Goal: Task Accomplishment & Management: Manage account settings

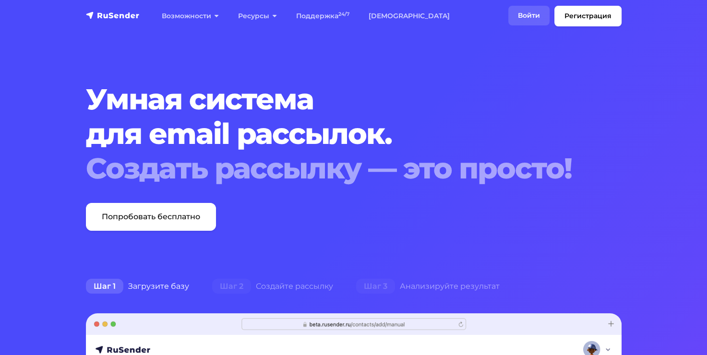
click at [537, 11] on link "Войти" at bounding box center [528, 16] width 41 height 20
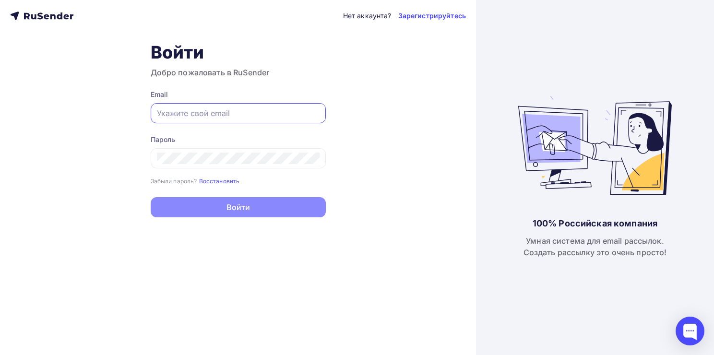
click at [217, 118] on input "text" at bounding box center [238, 114] width 163 height 12
paste input "marketing@coreapp.ai"
type input "marketing@coreapp.ai"
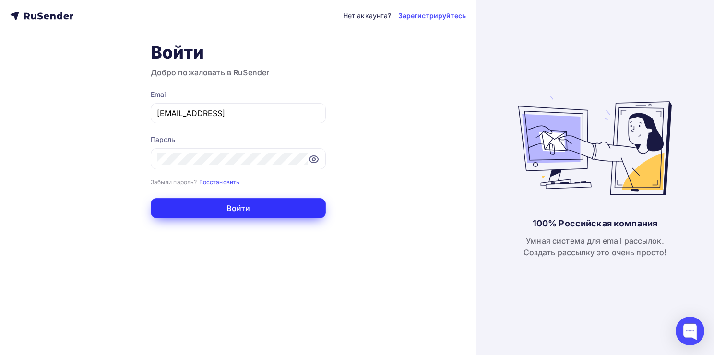
click at [191, 216] on button "Войти" at bounding box center [238, 208] width 175 height 20
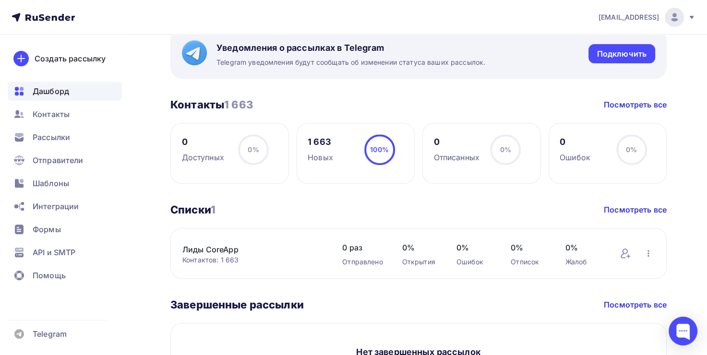
scroll to position [376, 0]
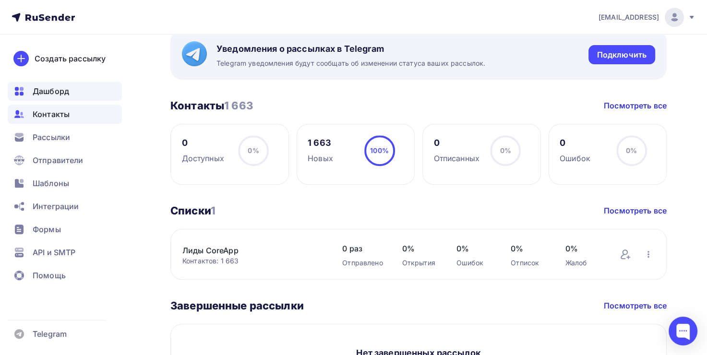
click at [53, 112] on span "Контакты" at bounding box center [51, 114] width 37 height 12
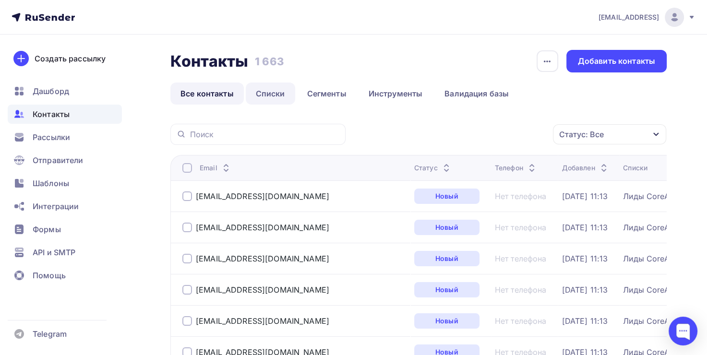
click at [272, 94] on link "Списки" at bounding box center [270, 94] width 49 height 22
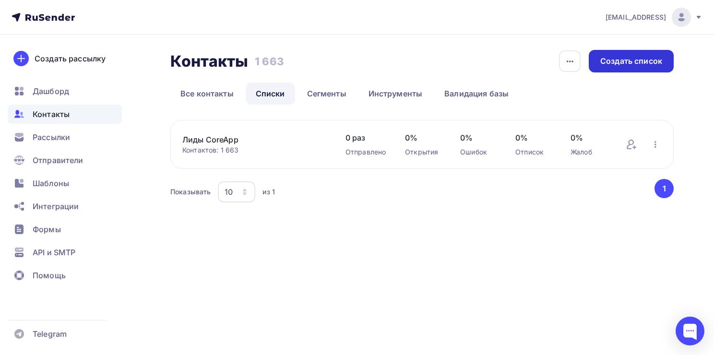
click at [599, 60] on div "Создать список" at bounding box center [631, 61] width 85 height 23
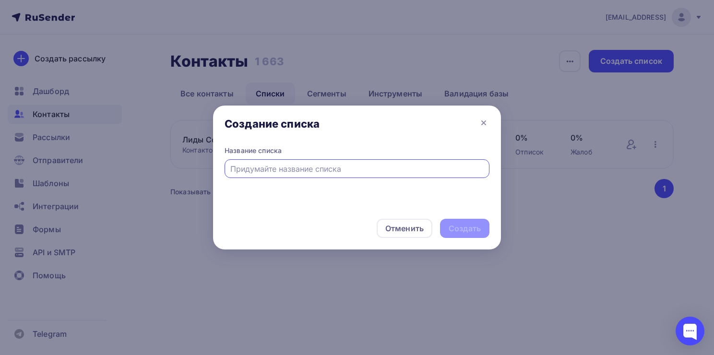
click at [329, 171] on input "text" at bounding box center [357, 169] width 254 height 12
type input "[PERSON_NAME]"
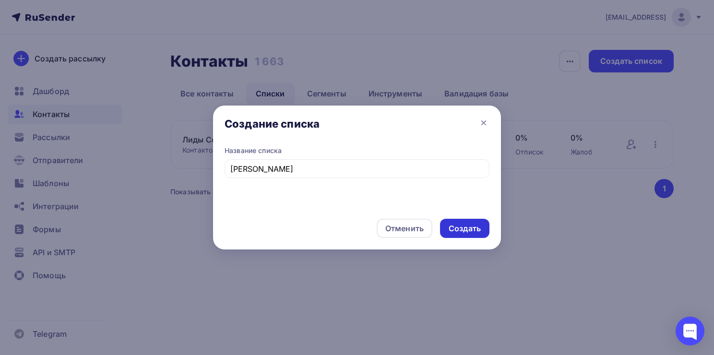
click at [465, 223] on div "Создать" at bounding box center [465, 228] width 32 height 11
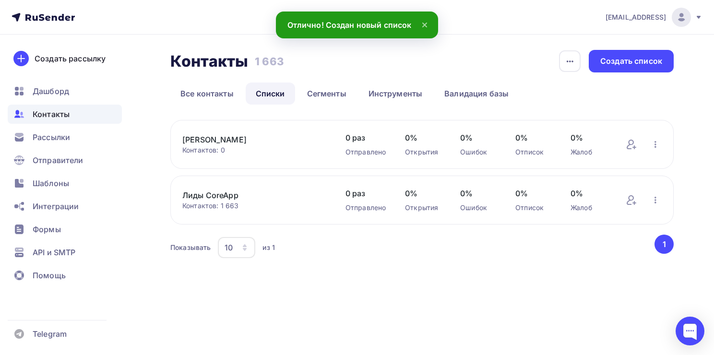
click at [245, 140] on link "[PERSON_NAME]" at bounding box center [254, 140] width 144 height 12
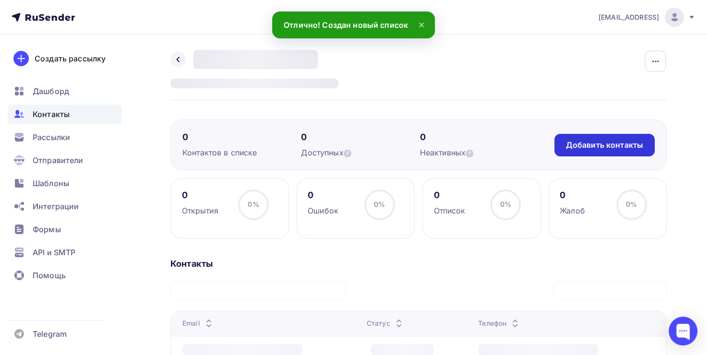
click at [609, 142] on div "Добавить контакты" at bounding box center [604, 145] width 77 height 11
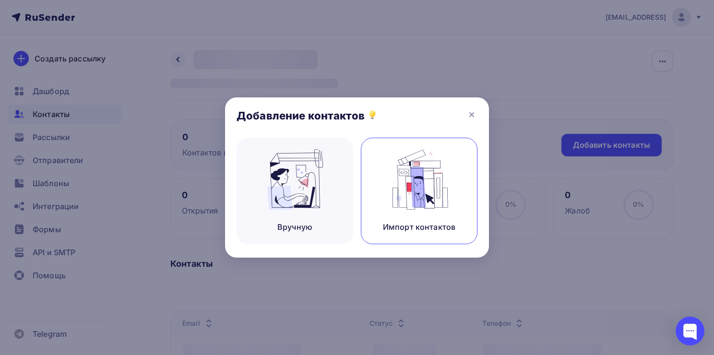
click at [426, 199] on img at bounding box center [419, 179] width 64 height 60
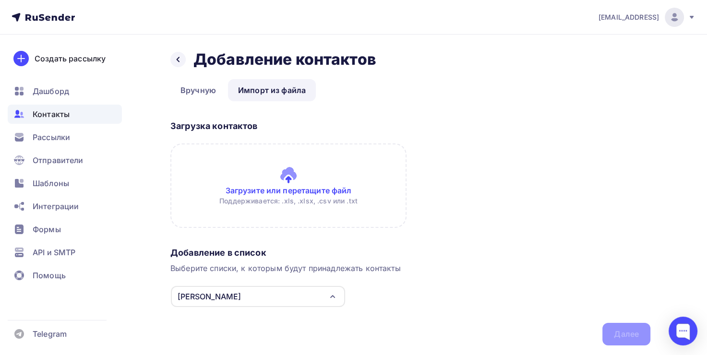
click at [246, 168] on input "file" at bounding box center [288, 185] width 236 height 84
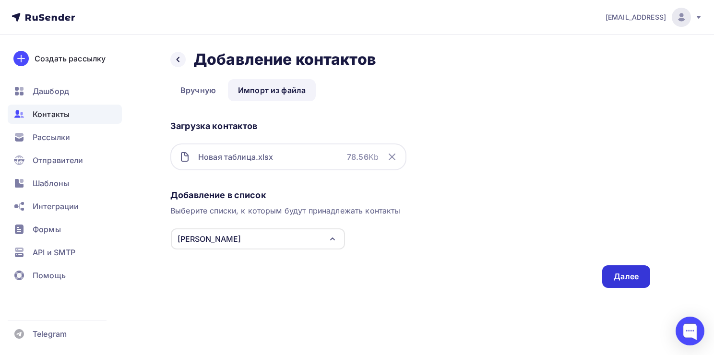
click at [628, 269] on div "Далее" at bounding box center [626, 276] width 48 height 23
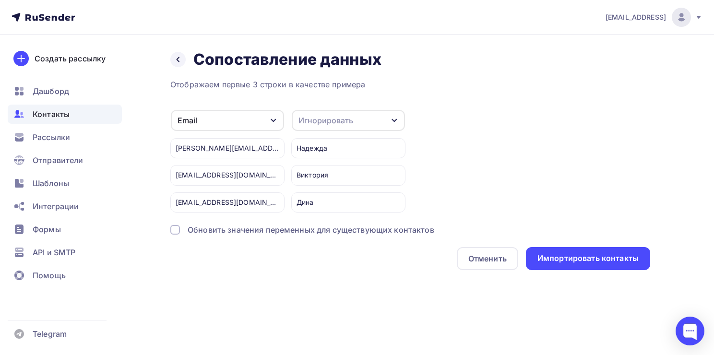
click at [385, 121] on div "Игнорировать" at bounding box center [348, 120] width 113 height 21
click at [344, 168] on div "Имя" at bounding box center [331, 170] width 56 height 12
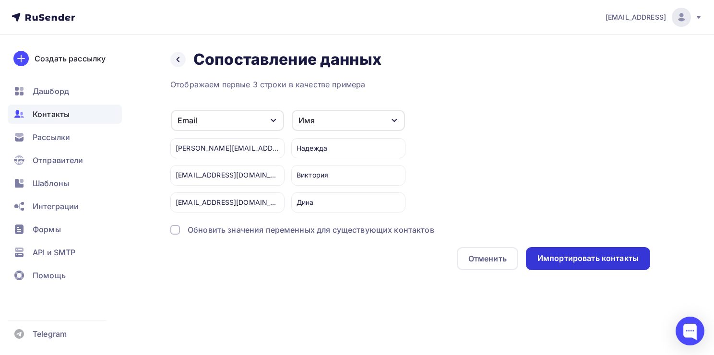
click at [563, 253] on div "Импортировать контакты" at bounding box center [588, 258] width 101 height 11
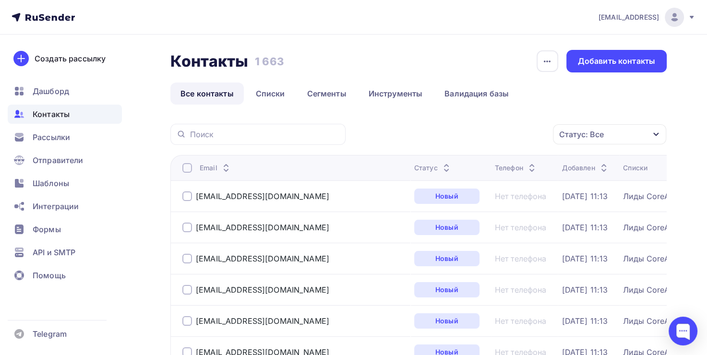
click at [196, 89] on link "Все контакты" at bounding box center [206, 94] width 73 height 22
click at [255, 98] on link "Списки" at bounding box center [270, 94] width 49 height 22
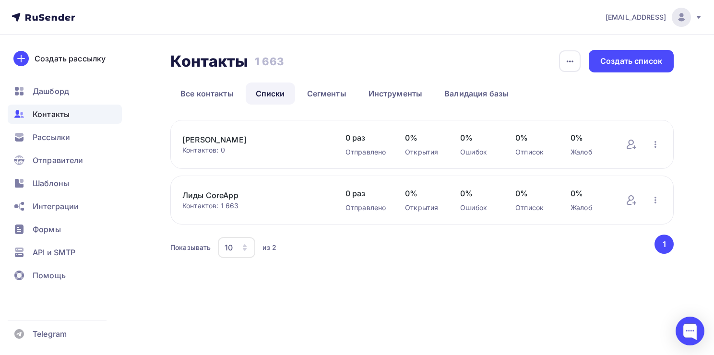
click at [219, 140] on link "[PERSON_NAME]" at bounding box center [254, 140] width 144 height 12
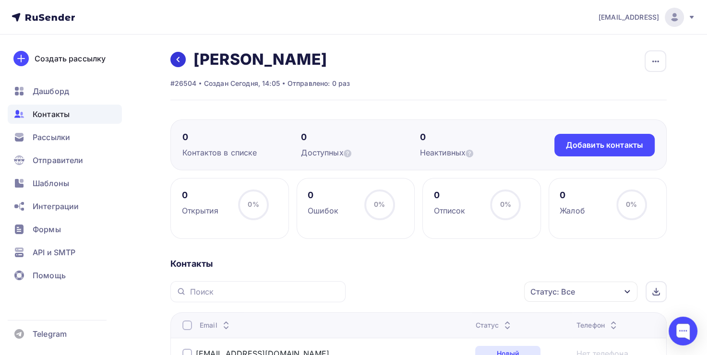
click at [182, 61] on link at bounding box center [177, 59] width 15 height 15
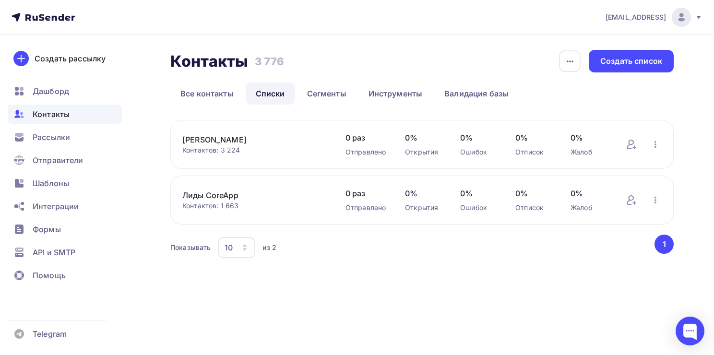
click at [696, 16] on icon at bounding box center [699, 17] width 8 height 8
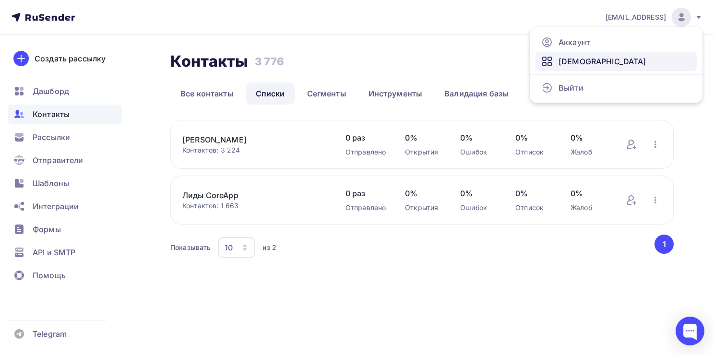
click at [578, 59] on span "[DEMOGRAPHIC_DATA]" at bounding box center [603, 62] width 88 height 12
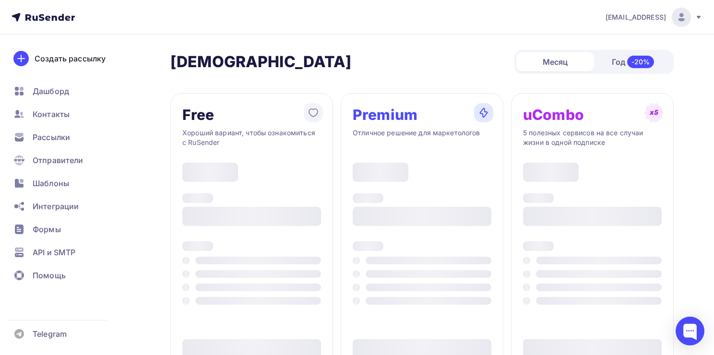
type input "500"
type input "100"
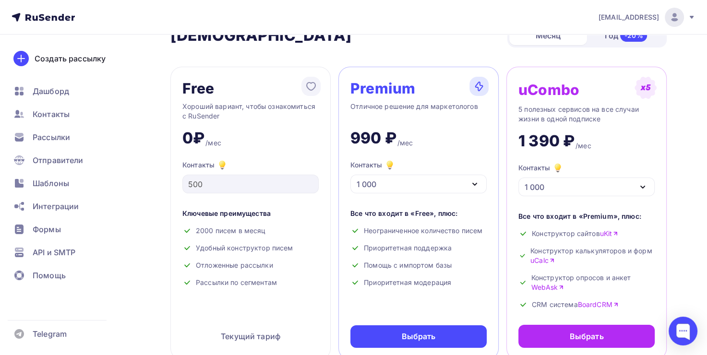
scroll to position [27, 0]
click at [413, 182] on div "1 000" at bounding box center [418, 183] width 136 height 19
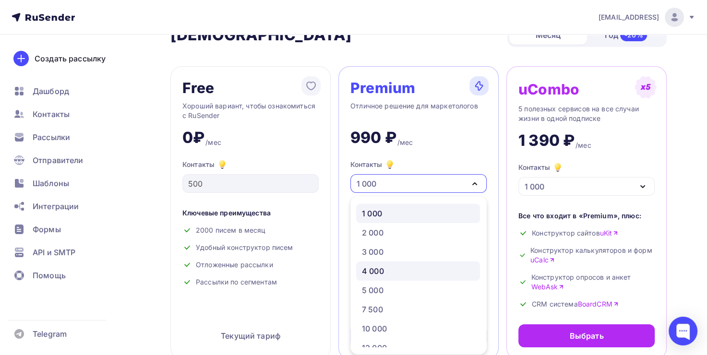
click at [374, 271] on div "4 000" at bounding box center [373, 271] width 22 height 12
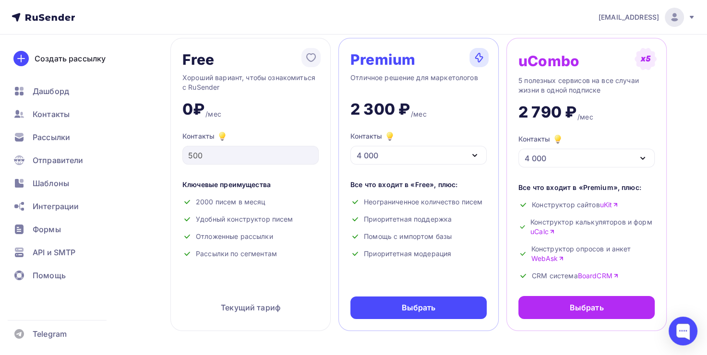
scroll to position [55, 0]
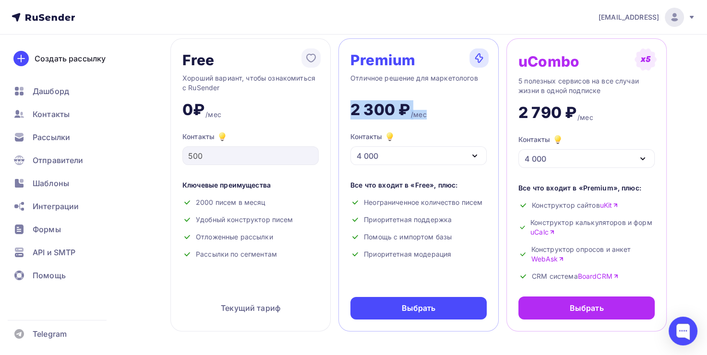
drag, startPoint x: 353, startPoint y: 108, endPoint x: 431, endPoint y: 111, distance: 78.3
click at [431, 111] on div "2 300 ₽ /мес" at bounding box center [418, 106] width 136 height 27
copy div "2 300 ₽ /мес"
click at [384, 107] on div "2 300 ₽" at bounding box center [380, 109] width 60 height 19
